Goal: Information Seeking & Learning: Learn about a topic

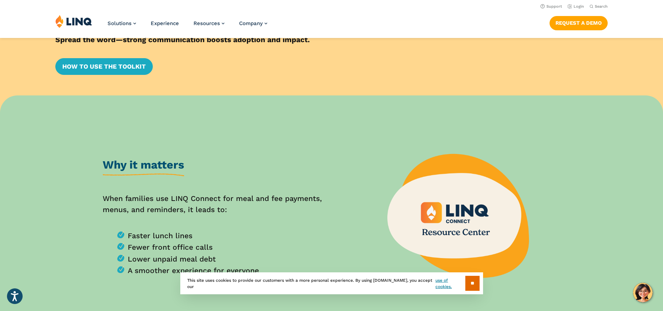
scroll to position [35, 0]
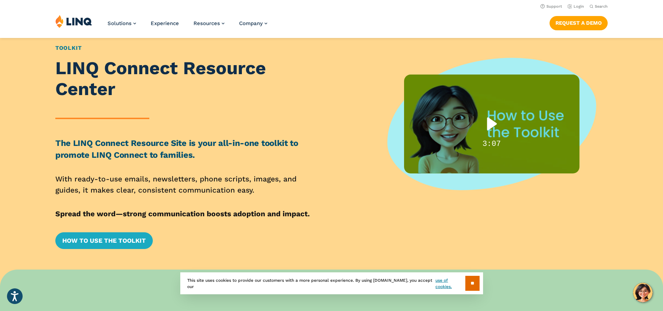
click at [494, 124] on div "Play" at bounding box center [492, 124] width 44 height 28
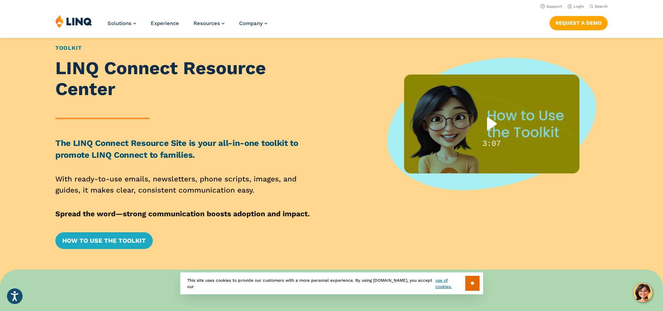
click at [493, 123] on div "Play" at bounding box center [492, 124] width 44 height 28
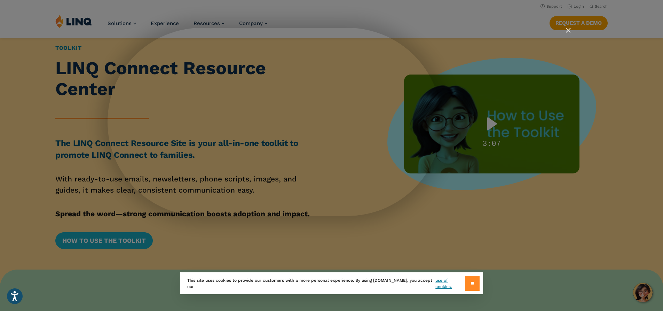
click at [470, 282] on input "**" at bounding box center [472, 283] width 14 height 15
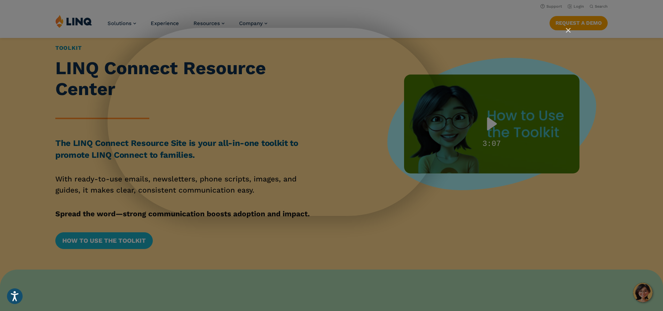
click at [568, 30] on img "Close" at bounding box center [565, 33] width 12 height 12
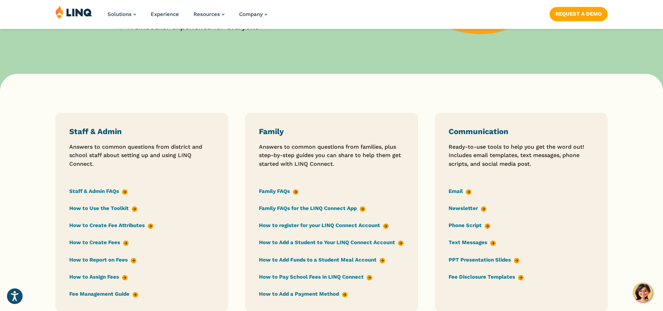
scroll to position [487, 0]
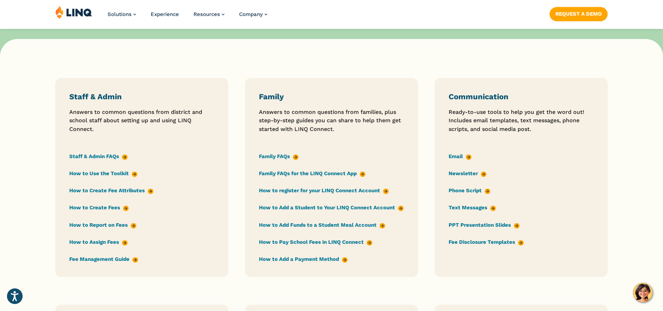
click at [385, 191] on link "How to register for your LINQ Connect Account" at bounding box center [324, 191] width 130 height 8
click at [381, 225] on link "How to Add Funds to a Student Meal Account" at bounding box center [322, 225] width 126 height 8
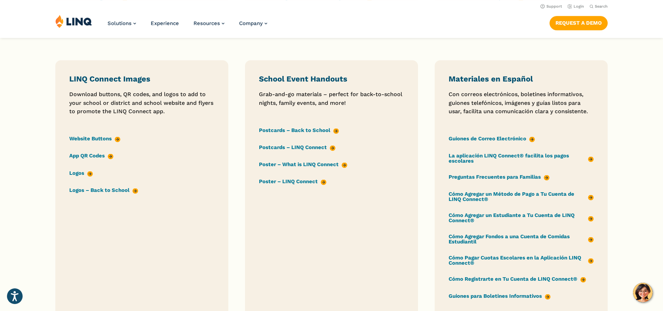
scroll to position [731, 0]
click at [322, 130] on link "Postcards – Back to School" at bounding box center [299, 131] width 80 height 8
click at [341, 165] on link "Poster – What is LINQ Connect" at bounding box center [303, 165] width 88 height 8
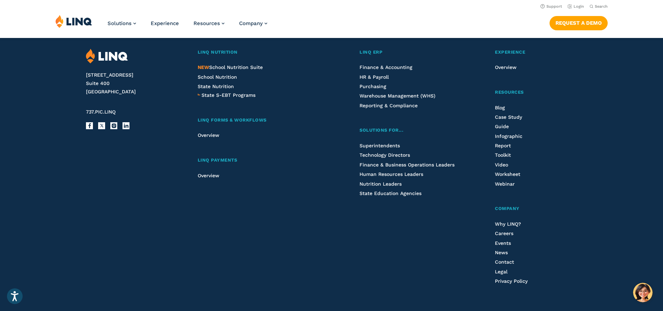
scroll to position [940, 0]
